Goal: Task Accomplishment & Management: Use online tool/utility

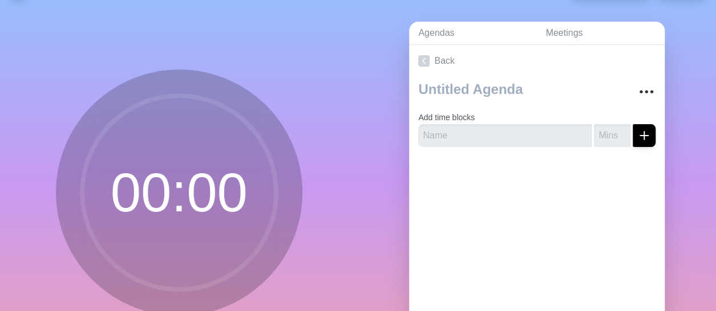
scroll to position [29, 0]
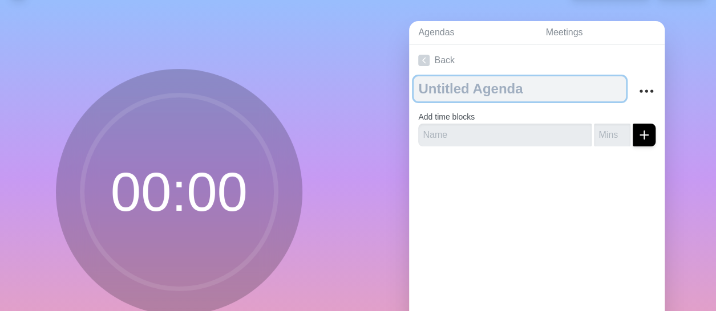
click at [457, 93] on textarea at bounding box center [519, 88] width 212 height 25
type textarea "Agenda"
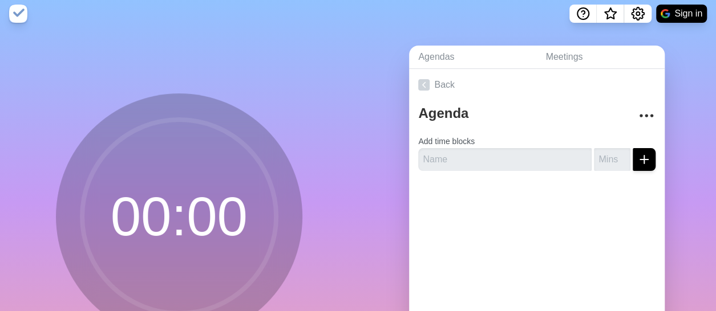
scroll to position [6, 0]
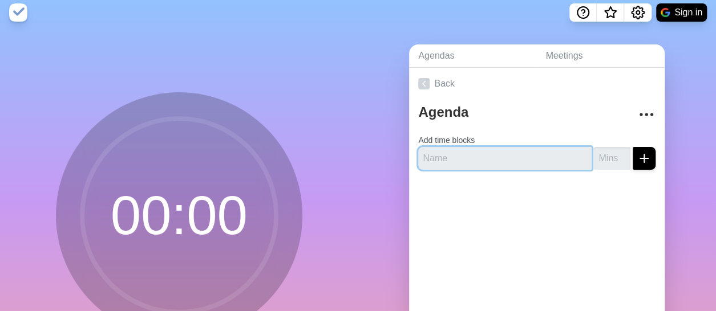
click at [473, 152] on input "text" at bounding box center [504, 158] width 173 height 23
type input "W"
type input "G"
type input "B"
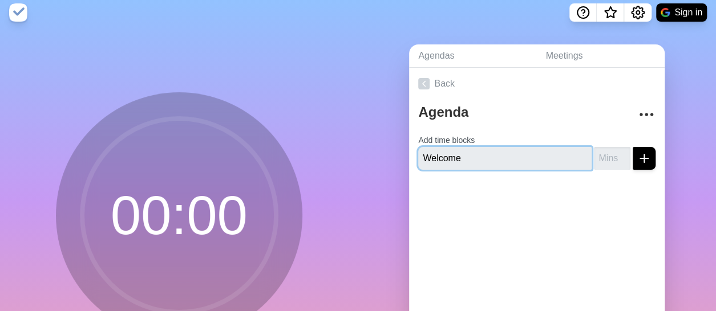
type input "Welcome"
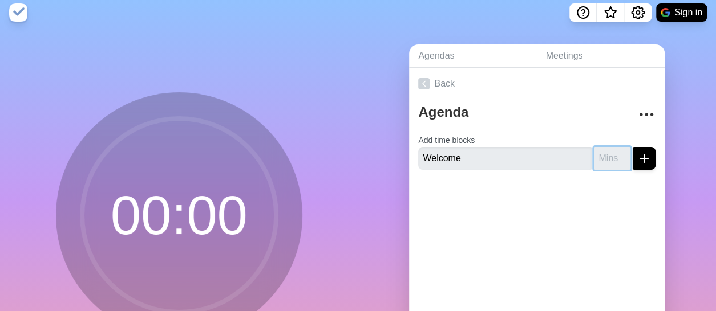
click at [595, 157] on input "number" at bounding box center [612, 158] width 37 height 23
type input "10"
click at [637, 155] on icon "submit" at bounding box center [644, 159] width 14 height 14
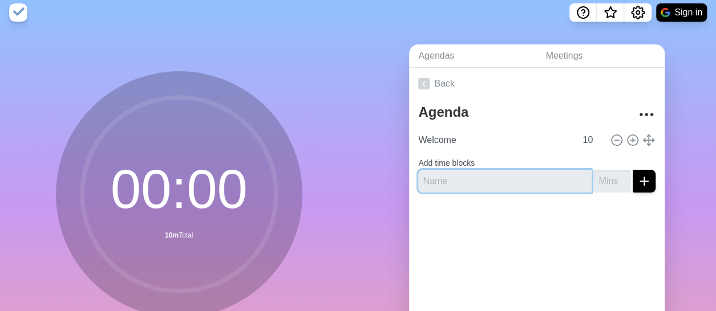
click at [492, 188] on input "text" at bounding box center [504, 181] width 173 height 23
type input "Demo"
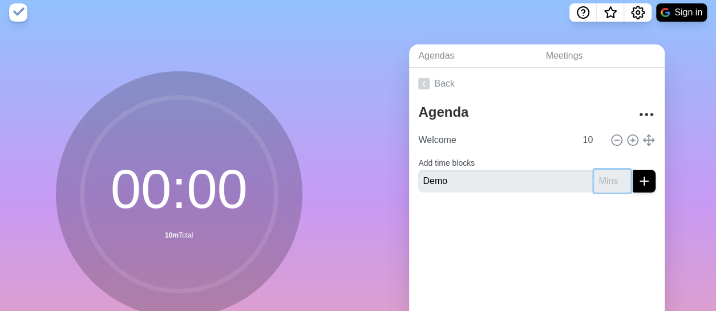
click at [594, 183] on input "number" at bounding box center [612, 181] width 37 height 23
type input "10"
click at [637, 183] on icon "submit" at bounding box center [644, 182] width 14 height 14
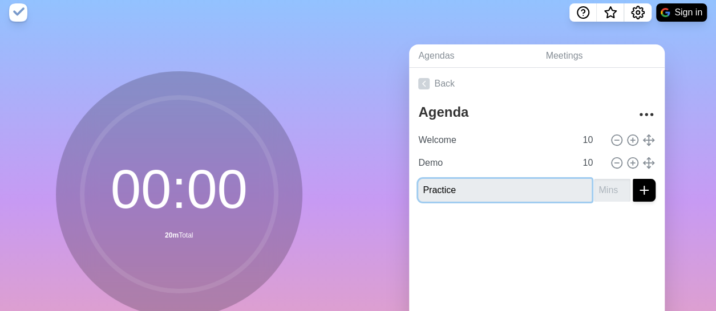
type input "Practice"
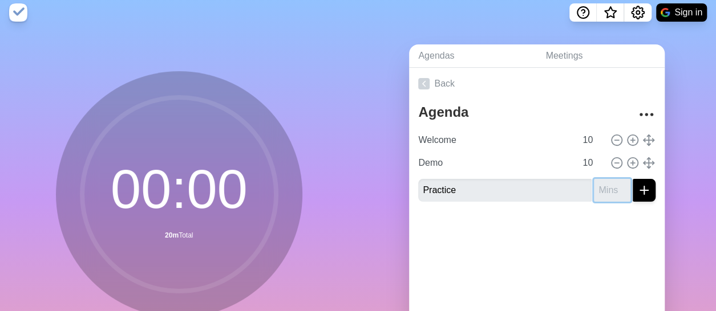
click at [597, 195] on input "number" at bounding box center [612, 190] width 37 height 23
type input "5"
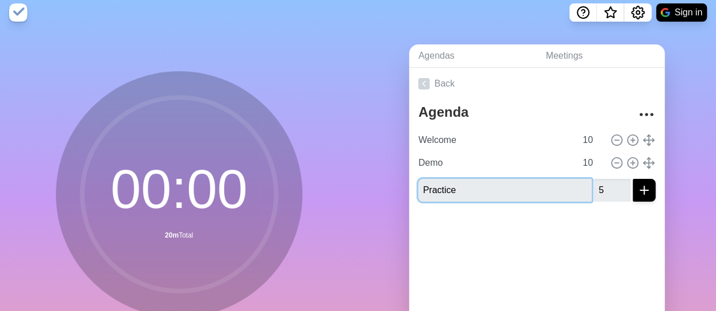
click at [432, 187] on input "Practice" at bounding box center [504, 190] width 173 height 23
click at [419, 189] on input "Practice" at bounding box center [504, 190] width 173 height 23
type input "Setup & Practice"
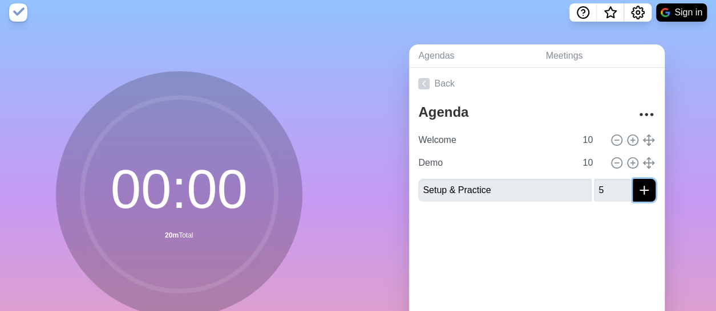
click at [637, 192] on icon "submit" at bounding box center [644, 191] width 14 height 14
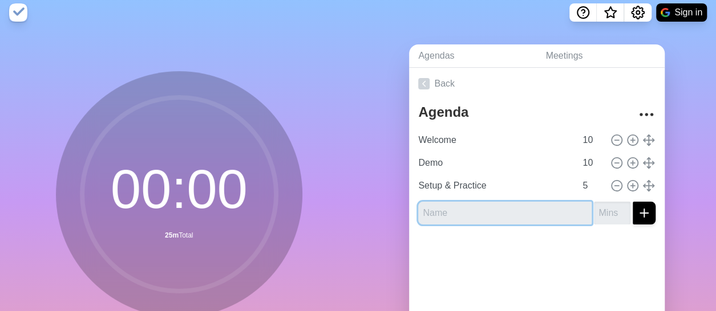
click at [480, 215] on input "text" at bounding box center [504, 213] width 173 height 23
type input "Work"
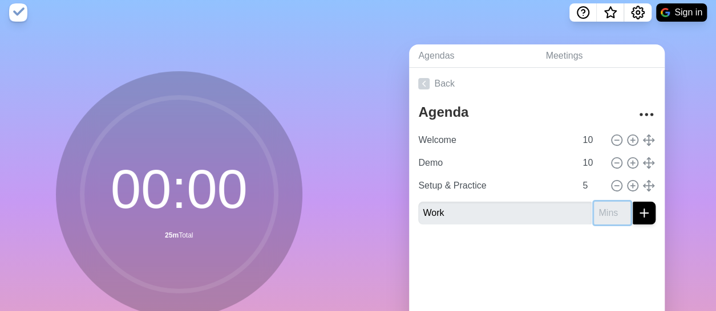
click at [594, 216] on input "number" at bounding box center [612, 213] width 37 height 23
type input "45"
click at [637, 218] on icon "submit" at bounding box center [644, 213] width 14 height 14
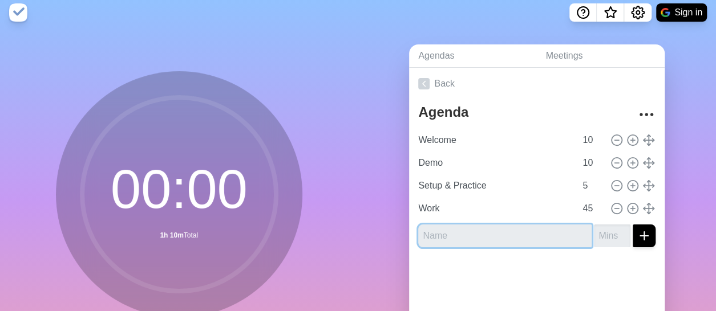
click at [476, 241] on input "text" at bounding box center [504, 236] width 173 height 23
type input "Cleanup & Reset"
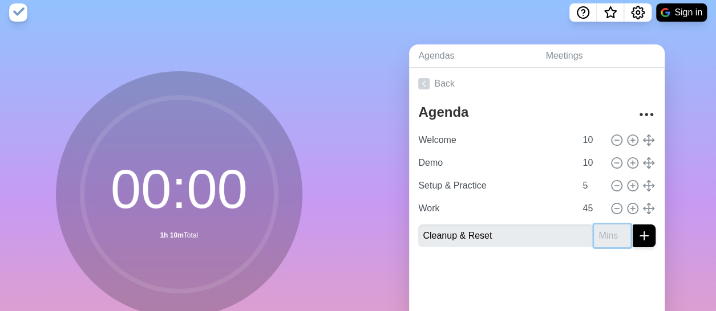
click at [601, 236] on input "number" at bounding box center [612, 236] width 37 height 23
type input "10"
click at [637, 238] on icon "submit" at bounding box center [644, 236] width 14 height 14
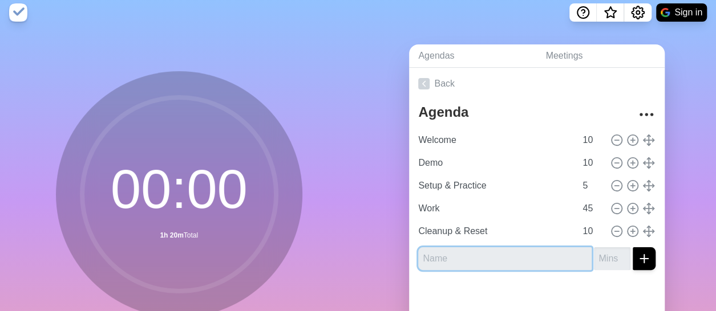
click at [466, 259] on input "text" at bounding box center [504, 259] width 173 height 23
type input "Reflection"
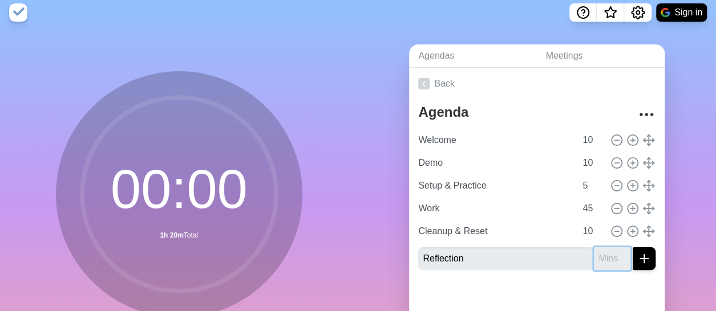
click at [595, 258] on input "number" at bounding box center [612, 259] width 37 height 23
type input "10"
click at [637, 262] on icon "submit" at bounding box center [644, 259] width 14 height 14
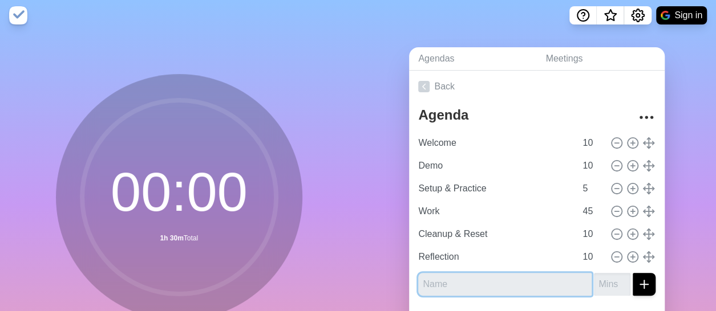
scroll to position [2, 0]
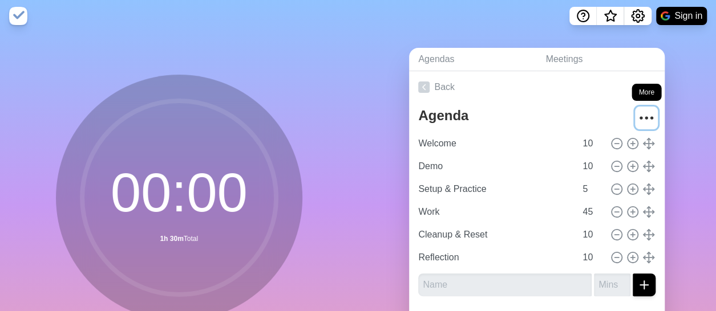
click at [640, 117] on circle "More" at bounding box center [641, 118] width 2 height 2
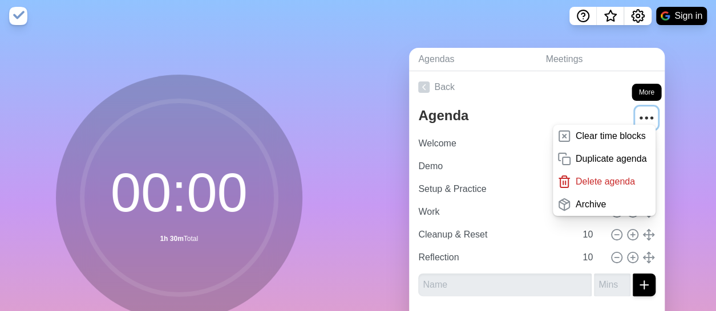
click at [640, 117] on circle "More" at bounding box center [641, 118] width 2 height 2
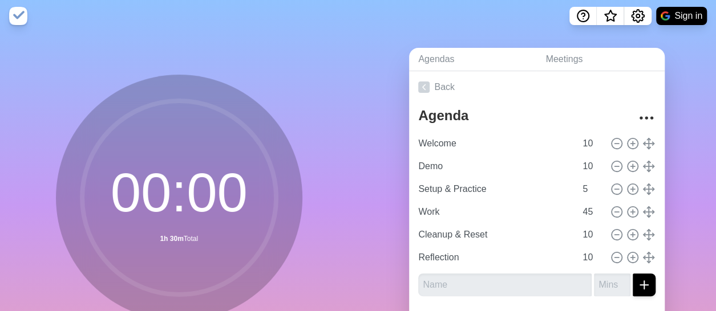
click at [279, 99] on icon at bounding box center [179, 198] width 228 height 228
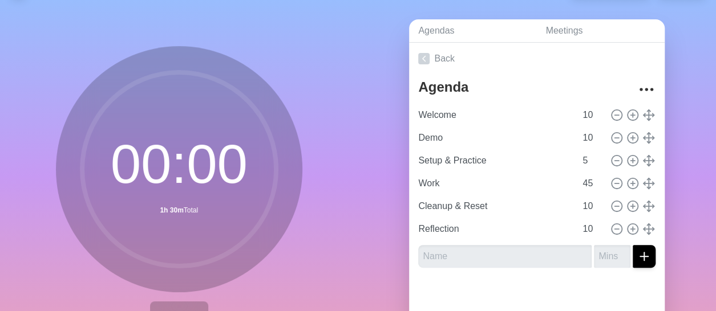
scroll to position [0, 0]
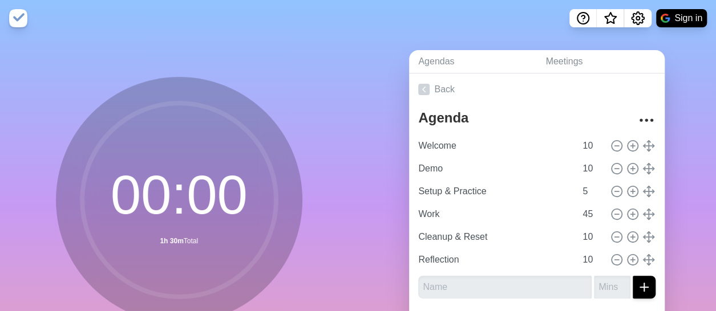
click at [21, 23] on img at bounding box center [18, 18] width 18 height 18
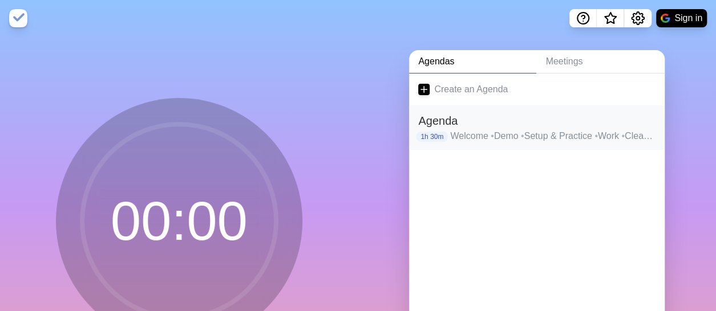
click at [436, 127] on h2 "Agenda" at bounding box center [536, 120] width 237 height 17
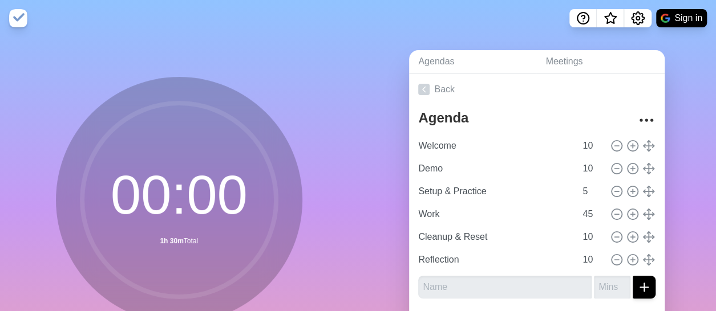
scroll to position [112, 0]
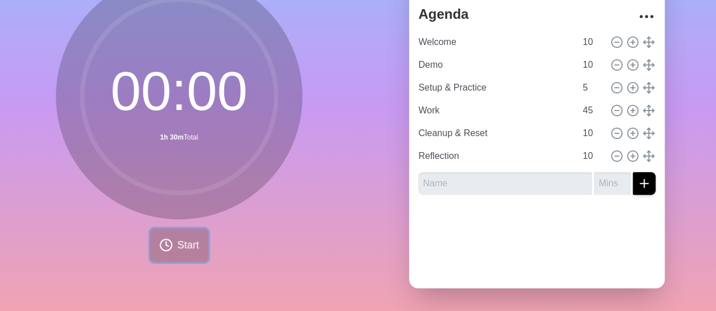
click at [180, 245] on button "Start" at bounding box center [179, 246] width 58 height 34
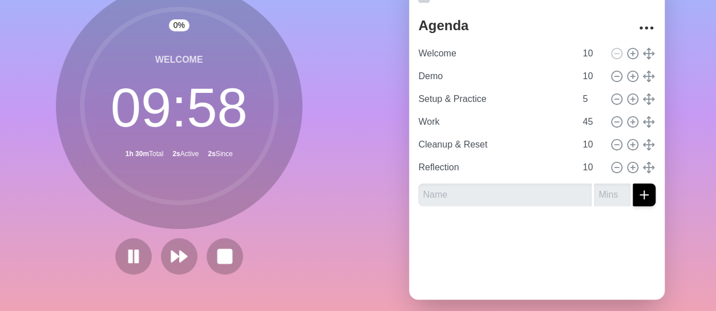
scroll to position [93, 0]
click at [226, 244] on button at bounding box center [224, 256] width 38 height 38
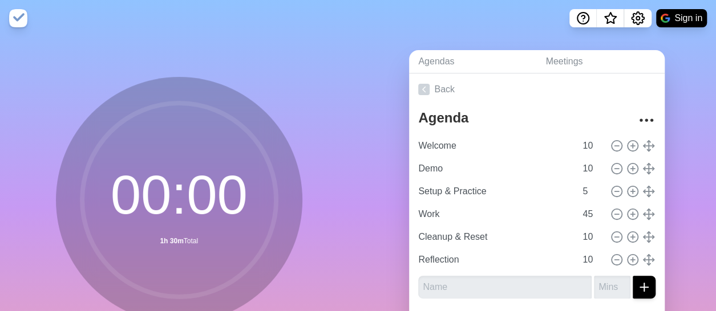
scroll to position [1, 0]
click at [631, 23] on icon "Settings" at bounding box center [638, 18] width 14 height 14
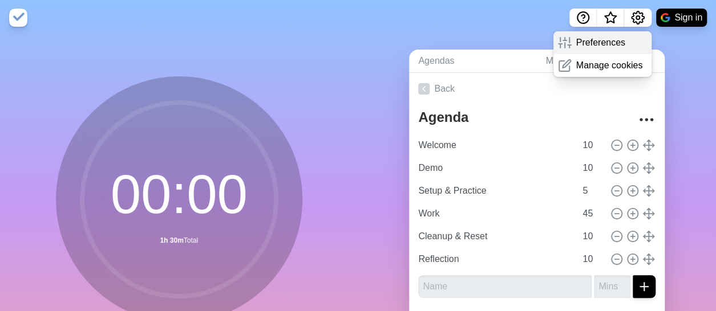
click at [611, 36] on p "Preferences" at bounding box center [600, 43] width 49 height 14
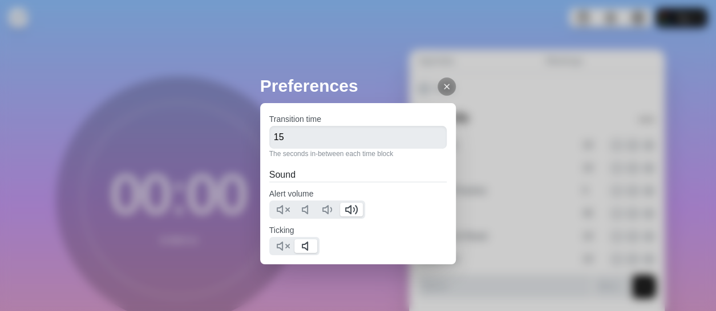
click at [442, 91] on icon at bounding box center [446, 86] width 9 height 9
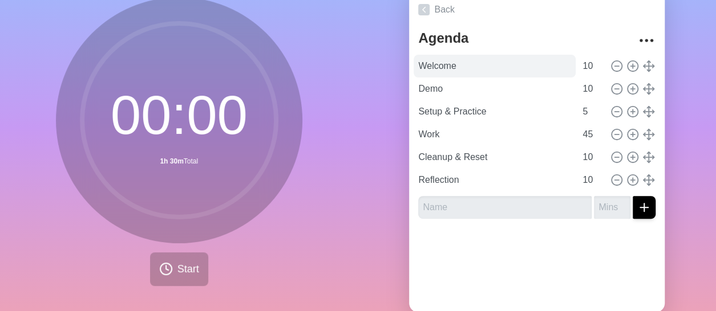
scroll to position [78, 0]
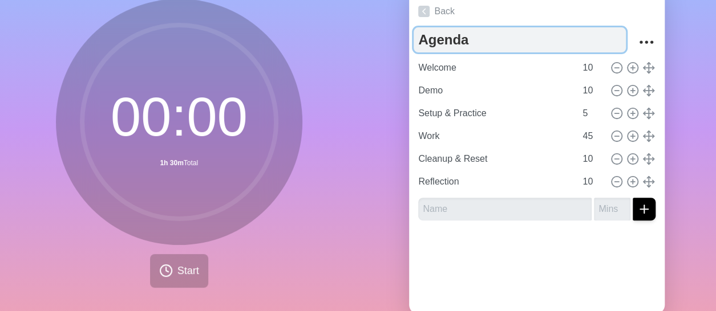
click at [440, 40] on textarea "Agenda" at bounding box center [519, 39] width 212 height 25
type textarea "Block Structure"
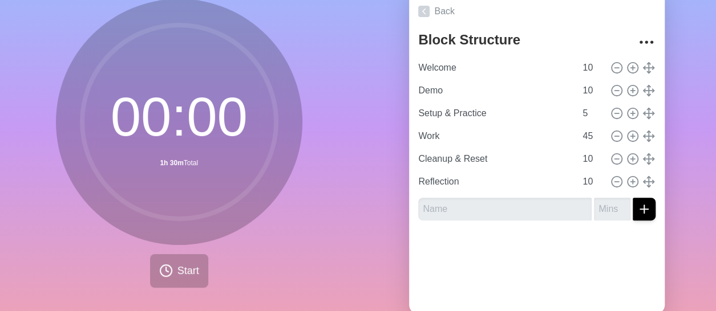
click at [496, 240] on div at bounding box center [537, 253] width 256 height 46
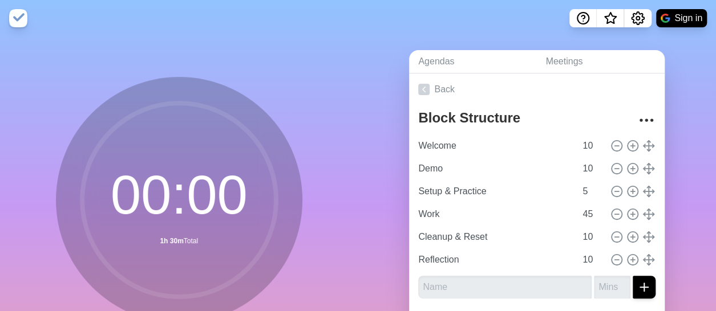
click at [25, 23] on img at bounding box center [18, 18] width 18 height 18
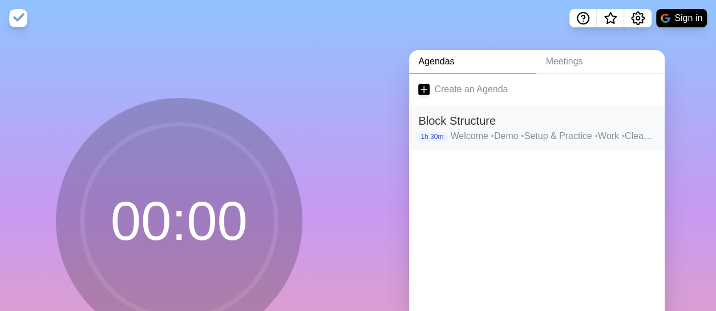
click at [469, 128] on h2 "Block Structure" at bounding box center [536, 120] width 237 height 17
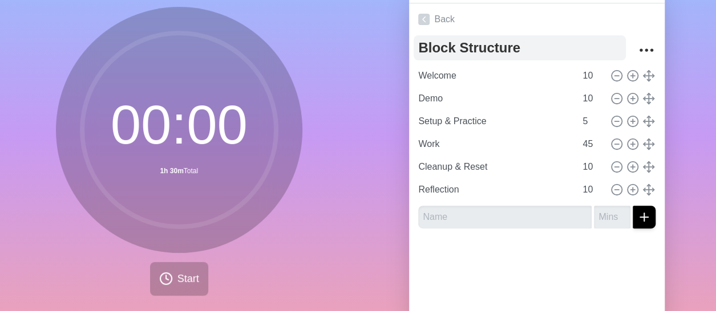
scroll to position [71, 0]
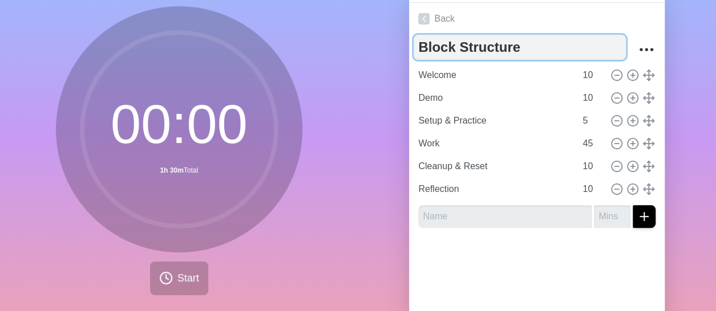
click at [475, 48] on textarea "Block Structure" at bounding box center [519, 47] width 212 height 25
click at [451, 48] on textarea "Block Structure" at bounding box center [519, 47] width 212 height 25
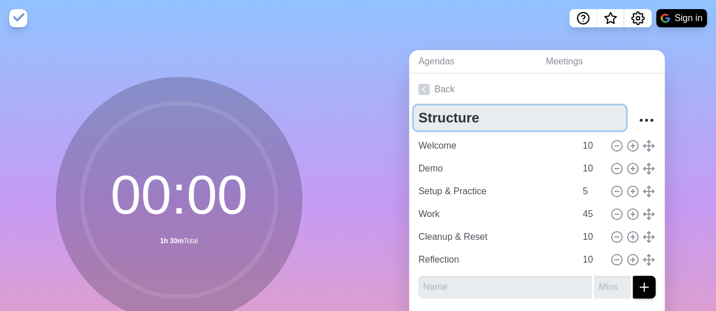
scroll to position [1, 0]
type textarea "Structure"
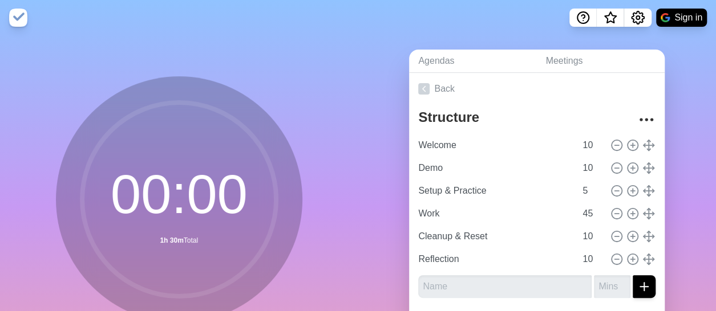
click at [21, 15] on img at bounding box center [18, 18] width 18 height 18
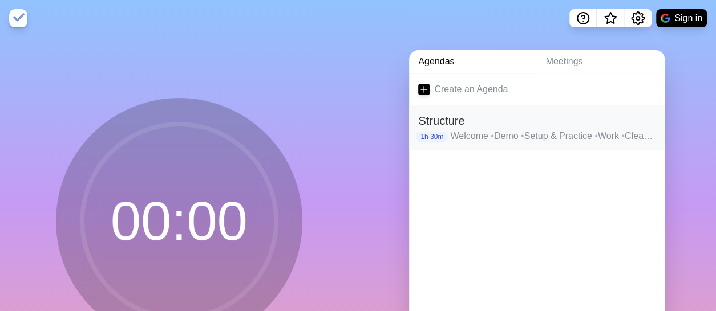
click at [475, 127] on h2 "Structure" at bounding box center [536, 120] width 237 height 17
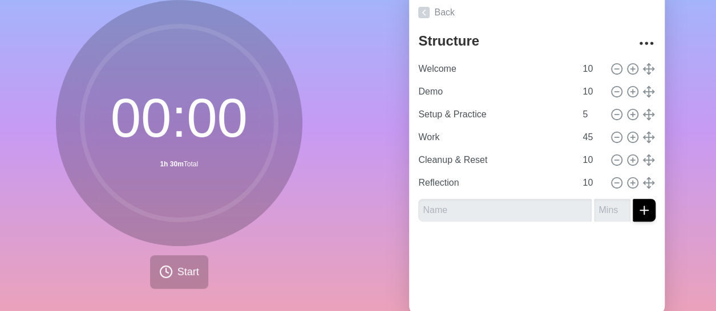
scroll to position [78, 0]
